Goal: Transaction & Acquisition: Purchase product/service

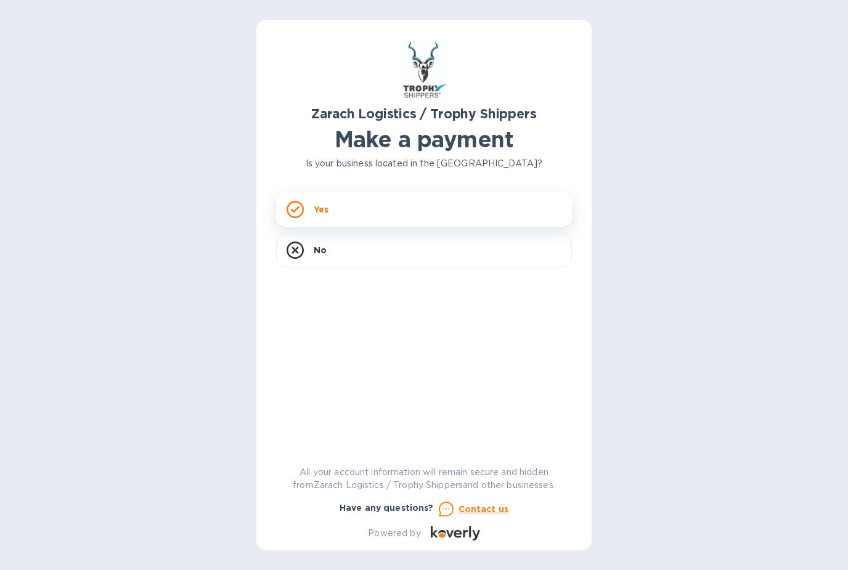
click at [517, 206] on div "Yes" at bounding box center [424, 209] width 296 height 34
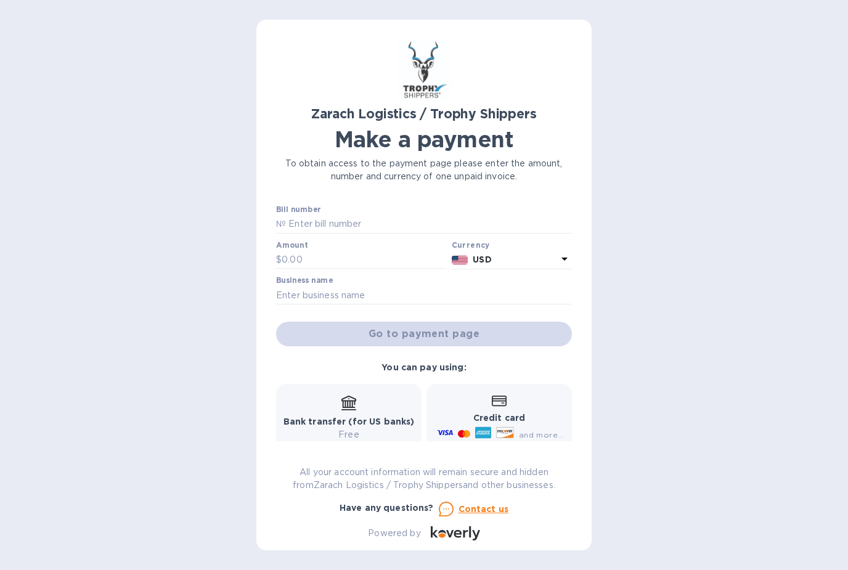
scroll to position [39, 0]
click at [371, 215] on input "text" at bounding box center [429, 224] width 286 height 18
type input "B00168159"
click at [336, 251] on input "text" at bounding box center [363, 260] width 165 height 18
type input "1,053"
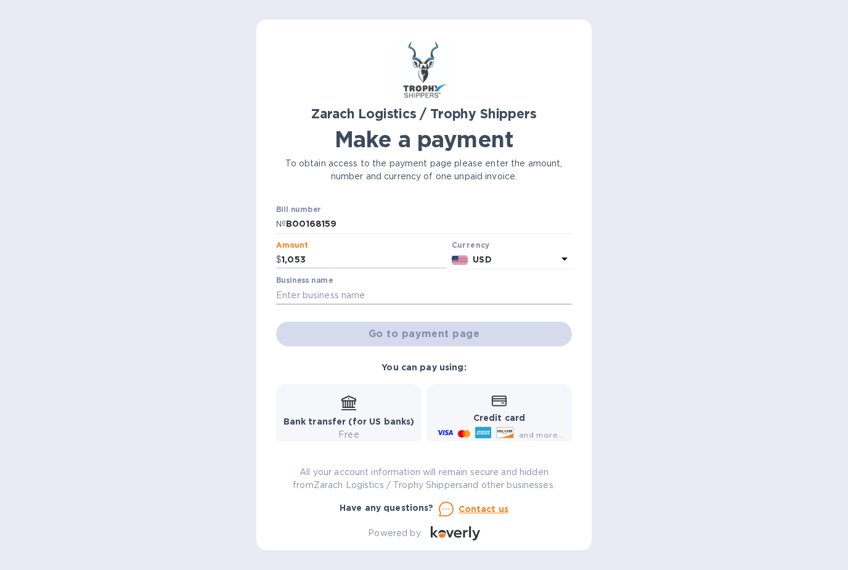
click at [349, 286] on input "text" at bounding box center [424, 295] width 296 height 18
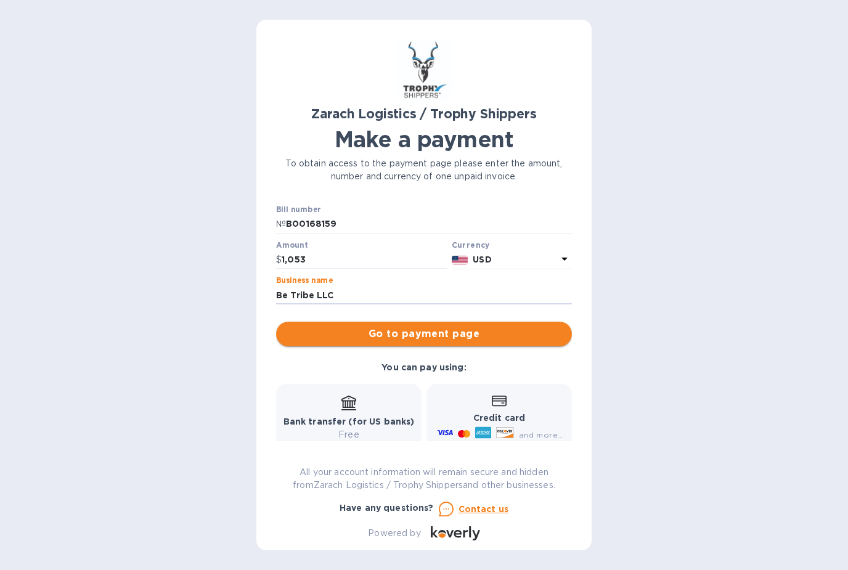
type input "Be Tribe LLC"
click at [386, 326] on span "Go to payment page" at bounding box center [424, 333] width 276 height 15
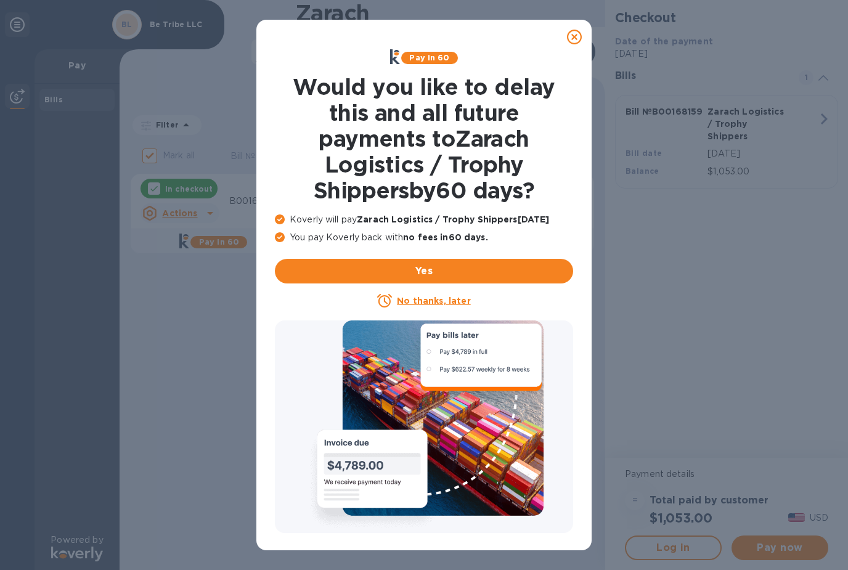
click at [418, 299] on u "No thanks, later" at bounding box center [433, 301] width 73 height 10
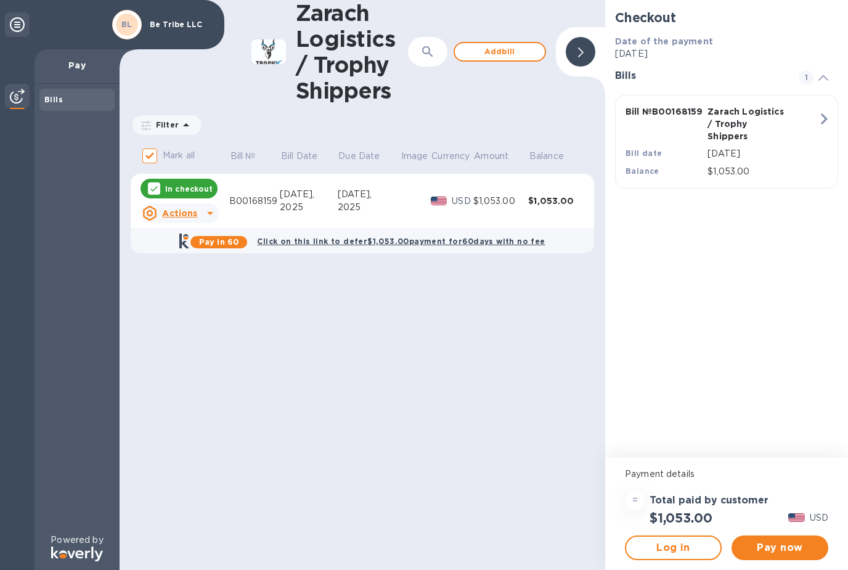
click at [208, 215] on icon at bounding box center [210, 213] width 15 height 15
click at [305, 309] on div at bounding box center [424, 285] width 848 height 570
click at [764, 556] on button "Pay now" at bounding box center [779, 547] width 97 height 25
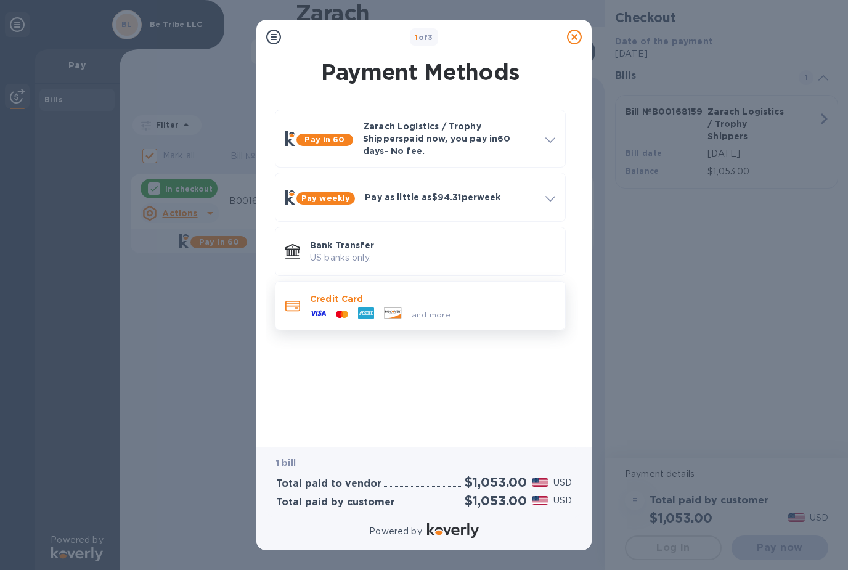
click at [462, 293] on p "Credit Card" at bounding box center [432, 299] width 245 height 12
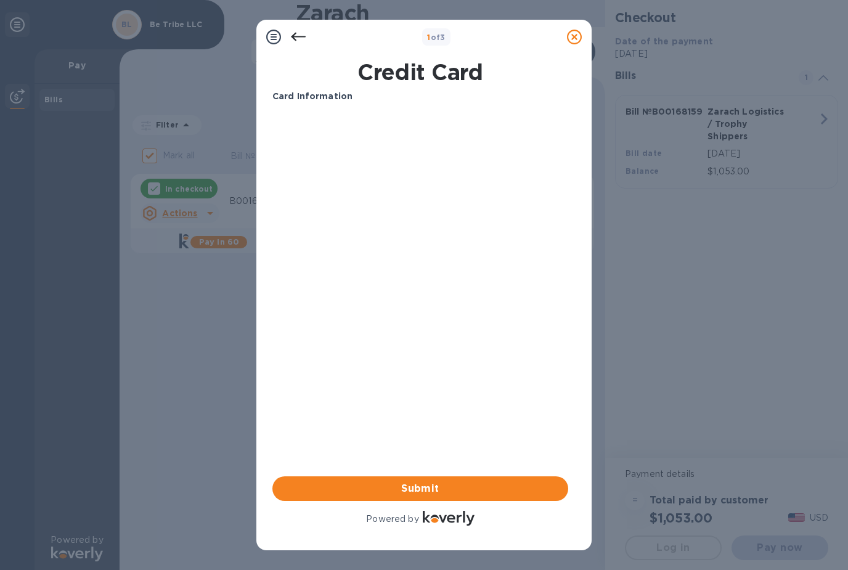
click at [295, 36] on icon at bounding box center [298, 37] width 15 height 15
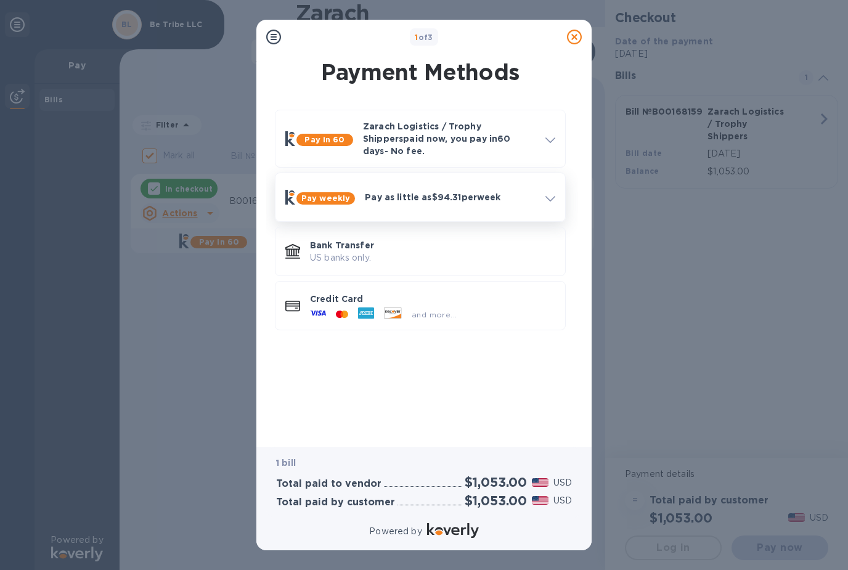
click at [541, 190] on div at bounding box center [550, 197] width 20 height 22
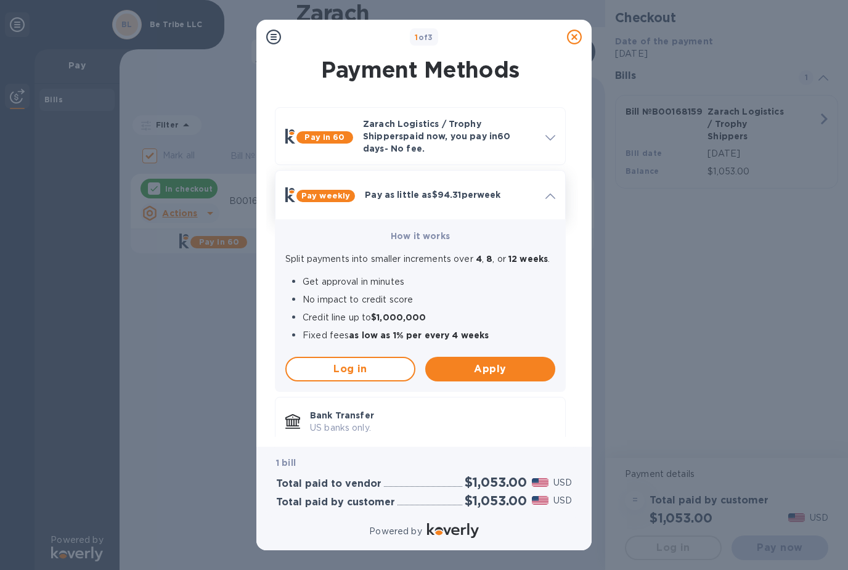
click at [545, 193] on icon at bounding box center [550, 196] width 10 height 6
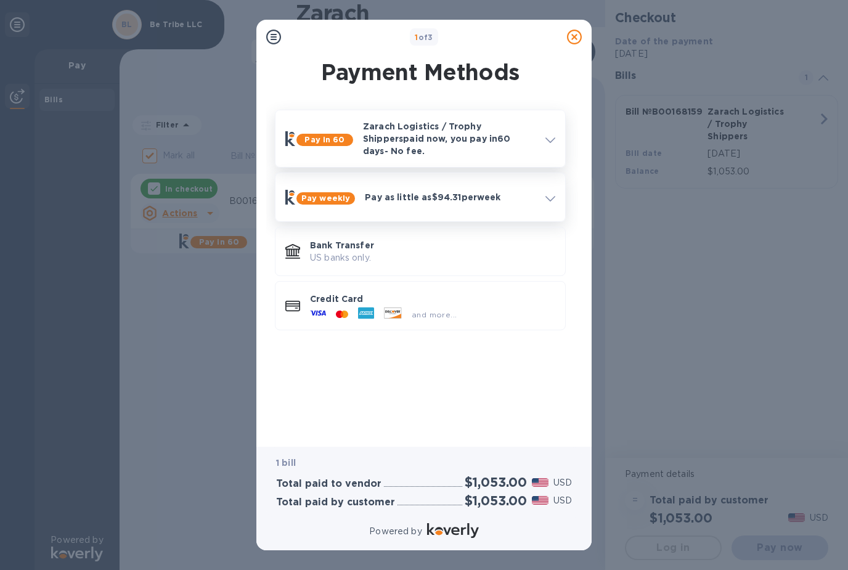
click at [550, 141] on div at bounding box center [550, 138] width 20 height 22
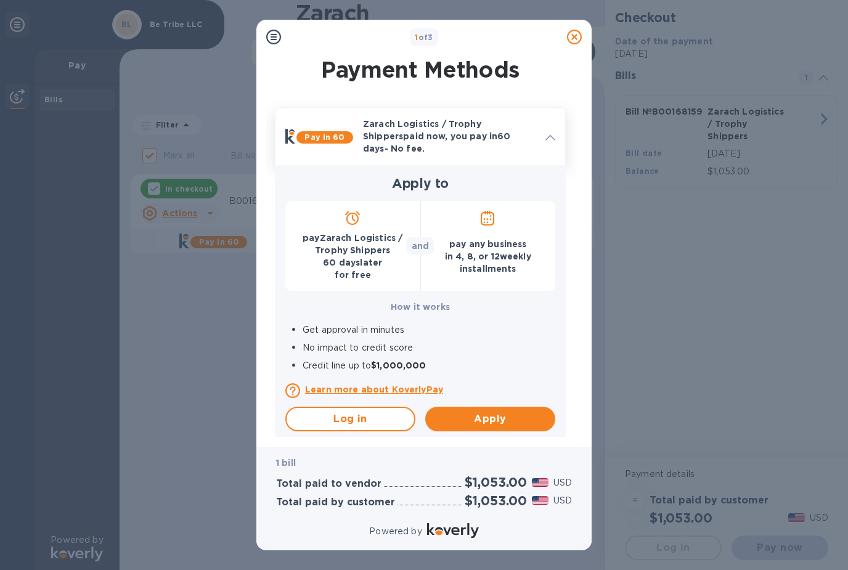
click at [554, 135] on icon at bounding box center [550, 138] width 10 height 6
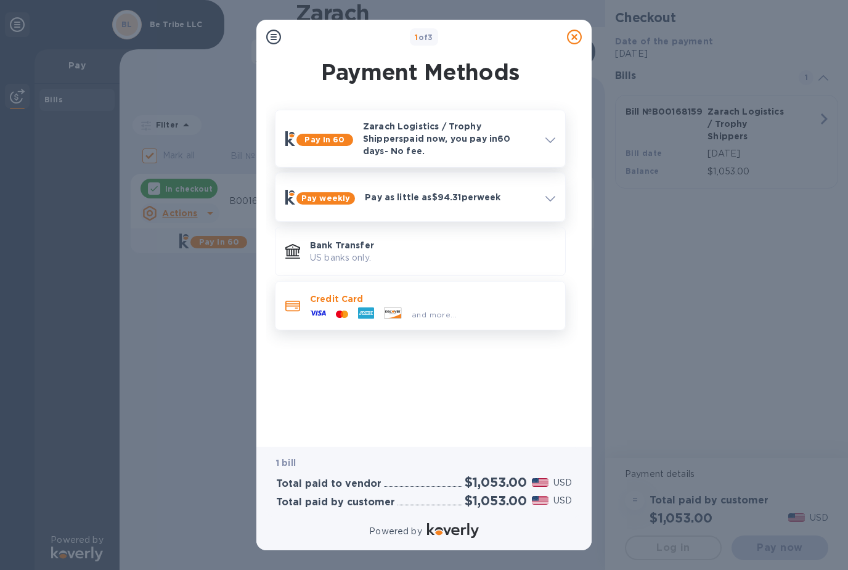
click at [482, 293] on p "Credit Card" at bounding box center [432, 299] width 245 height 12
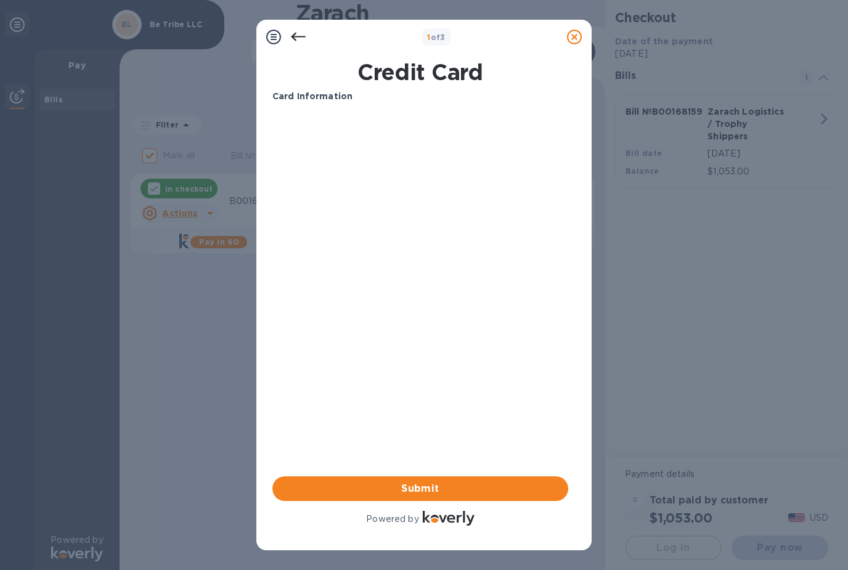
drag, startPoint x: 272, startPoint y: 164, endPoint x: -1, endPoint y: -1, distance: 318.4
click at [0, 0] on html "BL Be Tribe LLC Pay Bills Powered by Zarach Logistics / Trophy Shippers ​ Add b…" at bounding box center [424, 285] width 848 height 570
click at [497, 481] on span "Submit" at bounding box center [420, 488] width 276 height 15
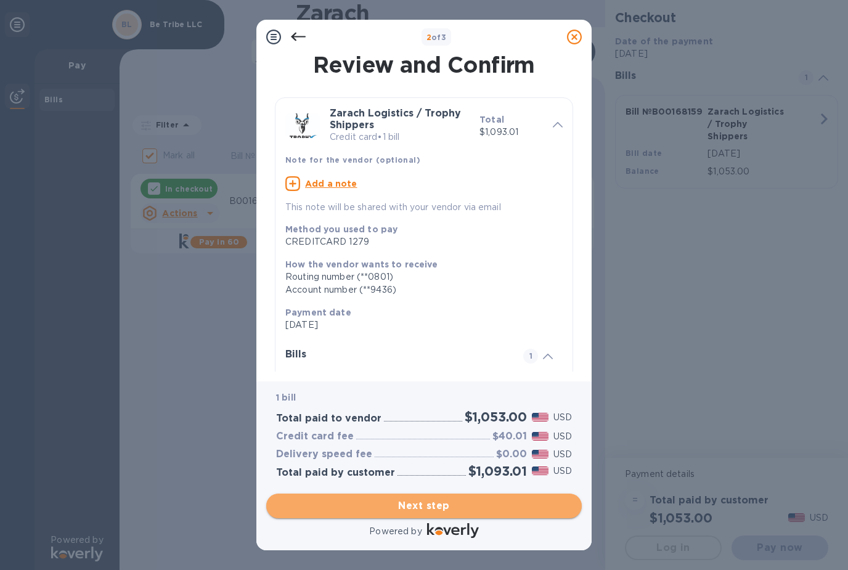
click at [508, 503] on span "Next step" at bounding box center [424, 505] width 296 height 15
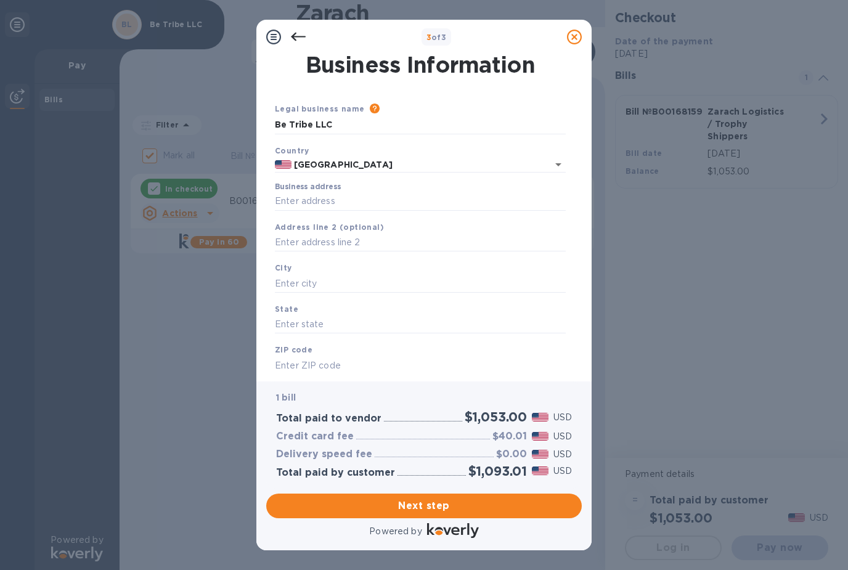
click at [372, 188] on div "Business address" at bounding box center [420, 196] width 291 height 28
click at [372, 195] on input "Business address" at bounding box center [420, 201] width 291 height 18
click at [356, 207] on input "Business address" at bounding box center [420, 201] width 291 height 18
type input "[STREET_ADDRESS][PERSON_NAME]"
type input "Haslet"
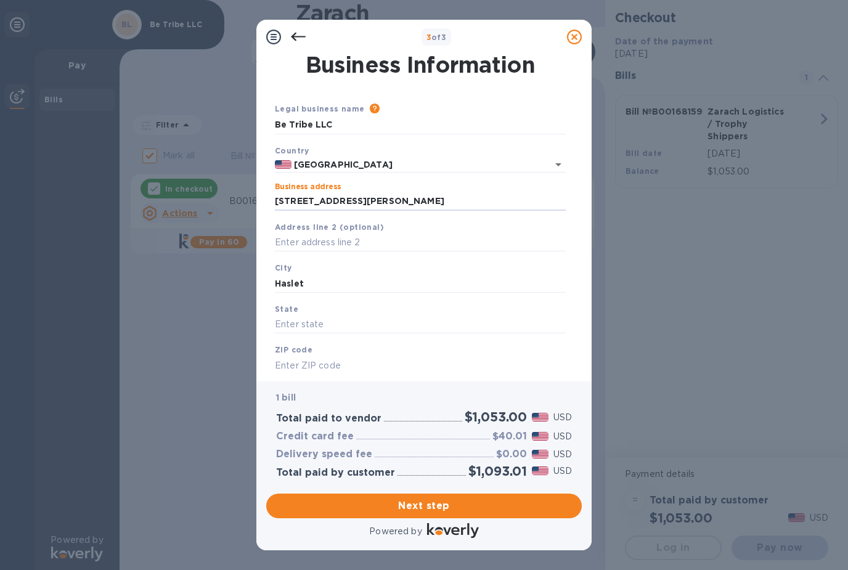
type input "[GEOGRAPHIC_DATA]"
type input "76052"
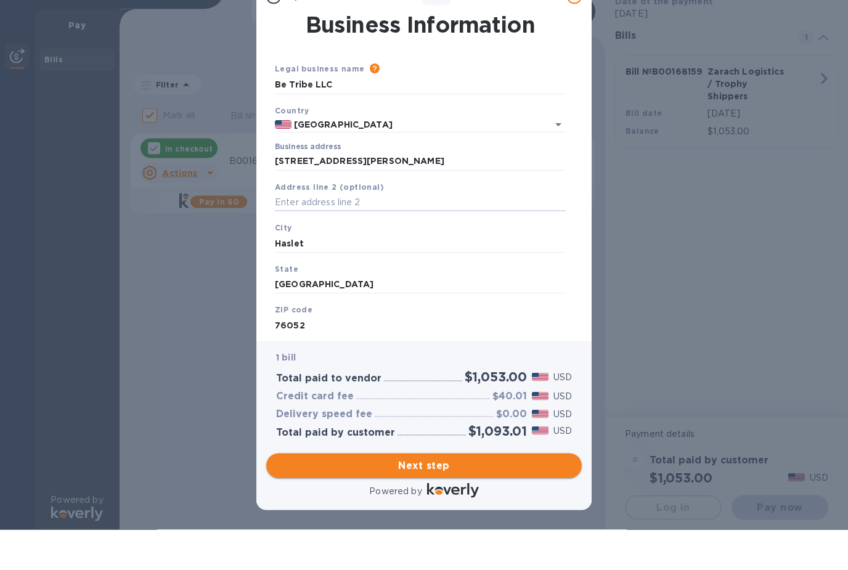
click at [423, 468] on span "Next step" at bounding box center [424, 465] width 296 height 15
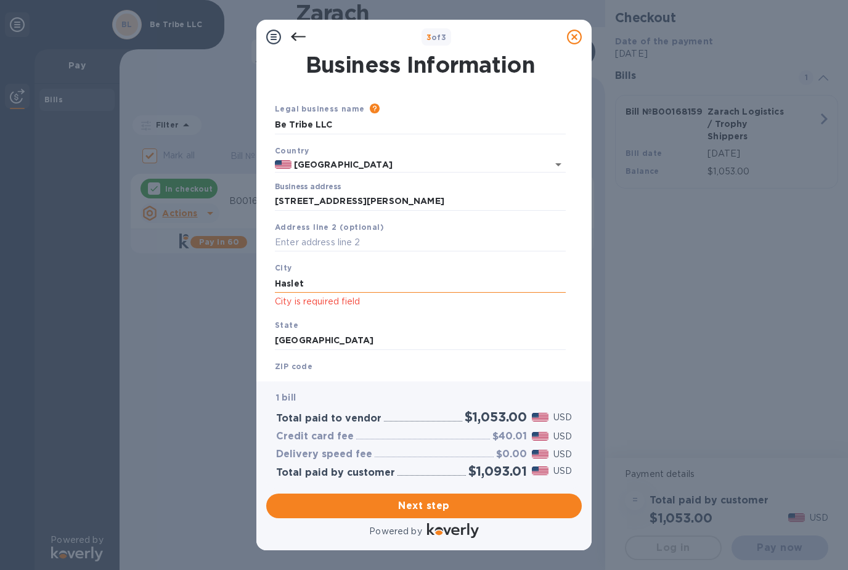
click at [387, 289] on input "Haslet" at bounding box center [420, 283] width 291 height 18
type input "Haslet"
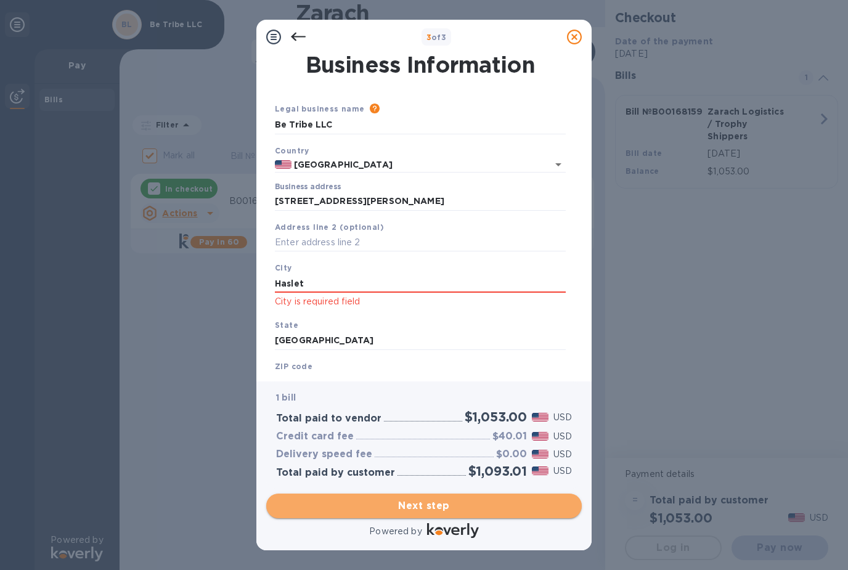
click at [421, 506] on span "Next step" at bounding box center [424, 505] width 296 height 15
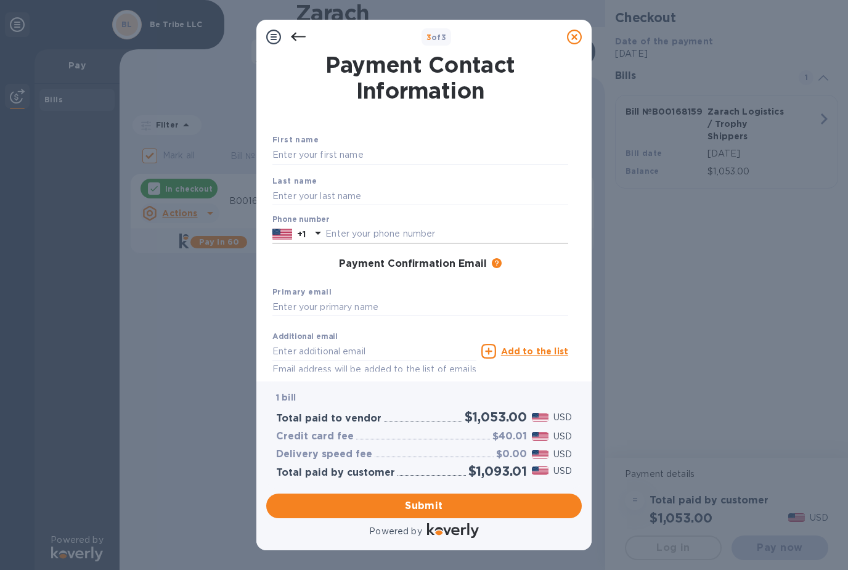
click at [404, 232] on input "text" at bounding box center [446, 234] width 243 height 18
type input "4359791166"
type input "[EMAIL_ADDRESS][DOMAIN_NAME]"
click at [380, 503] on span "Submit" at bounding box center [424, 505] width 296 height 15
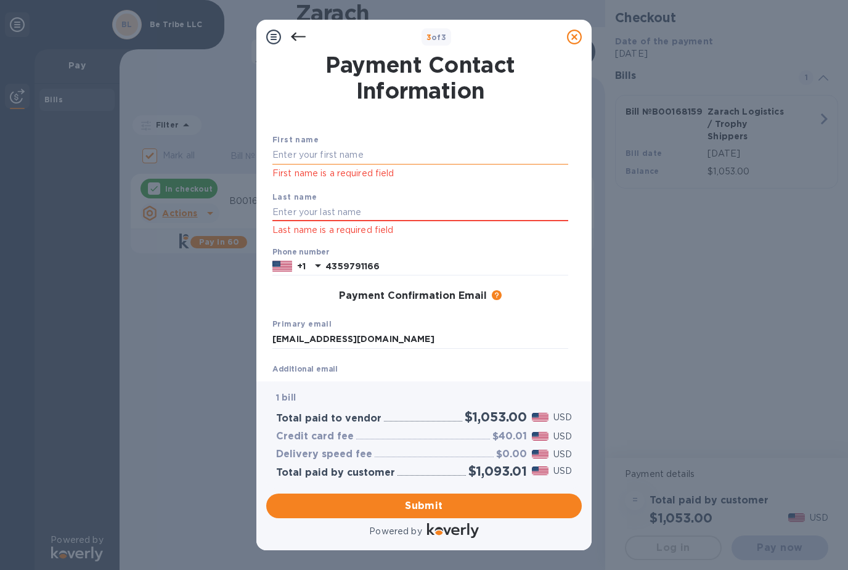
click at [357, 150] on input "text" at bounding box center [420, 155] width 296 height 18
type input "[PERSON_NAME]"
type input "m"
type input "[PERSON_NAME]"
click at [436, 503] on span "Submit" at bounding box center [424, 505] width 296 height 15
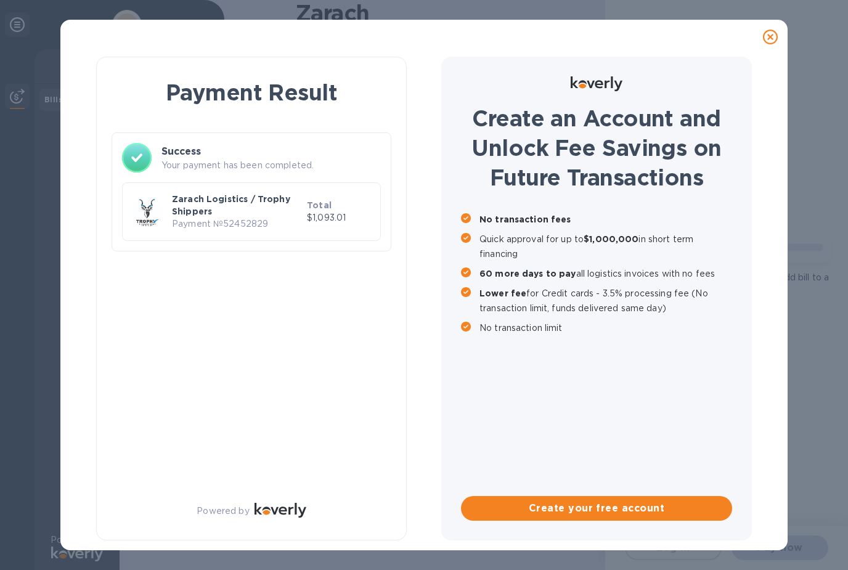
checkbox input "false"
